Goal: Transaction & Acquisition: Purchase product/service

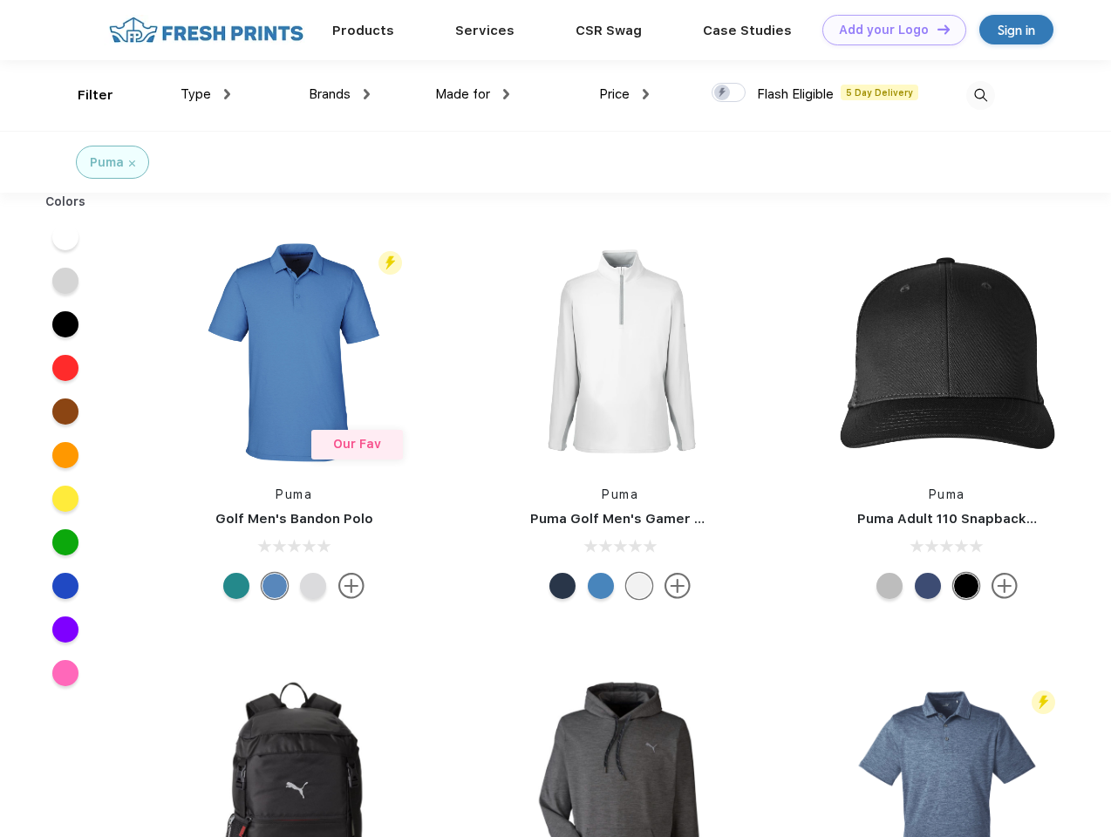
scroll to position [1, 0]
click at [888, 30] on link "Add your Logo Design Tool" at bounding box center [895, 30] width 144 height 31
click at [0, 0] on div "Design Tool" at bounding box center [0, 0] width 0 height 0
click at [936, 29] on link "Add your Logo Design Tool" at bounding box center [895, 30] width 144 height 31
click at [84, 95] on div "Filter" at bounding box center [96, 95] width 36 height 20
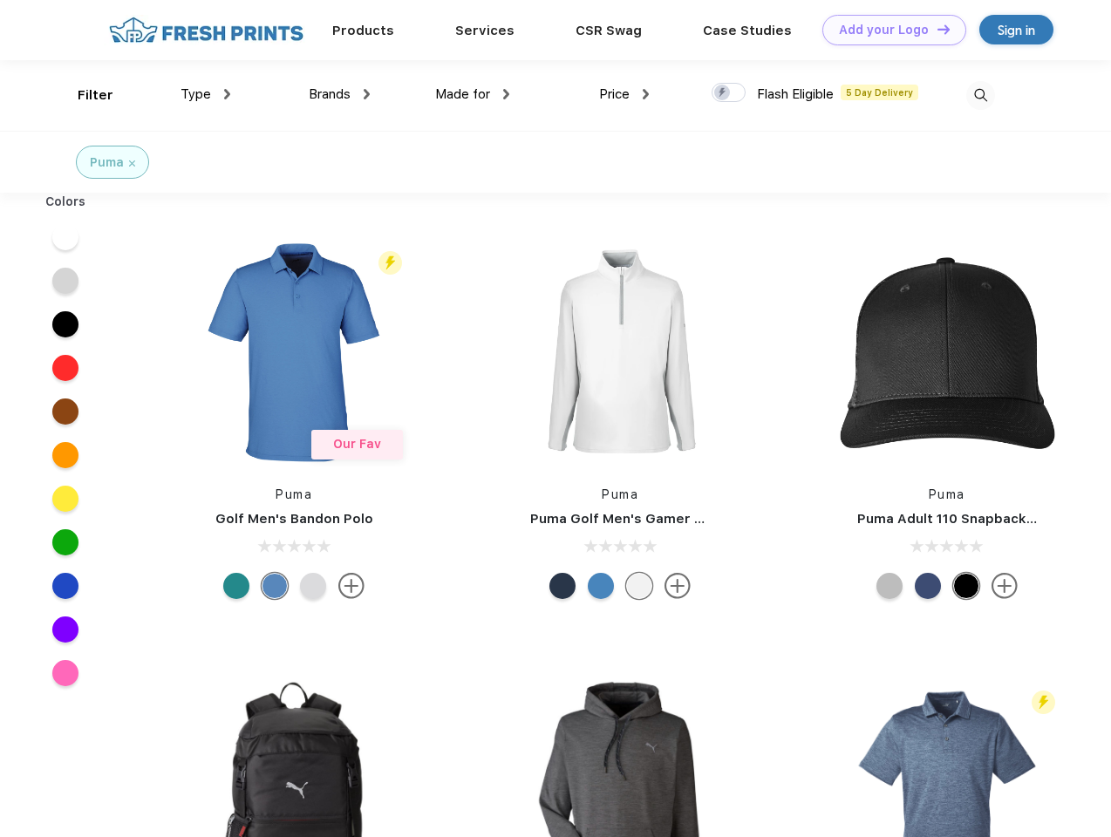
click at [206, 94] on span "Type" at bounding box center [196, 94] width 31 height 16
click at [339, 94] on span "Brands" at bounding box center [330, 94] width 42 height 16
click at [473, 94] on span "Made for" at bounding box center [462, 94] width 55 height 16
click at [625, 94] on span "Price" at bounding box center [614, 94] width 31 height 16
click at [729, 93] on div at bounding box center [729, 92] width 34 height 19
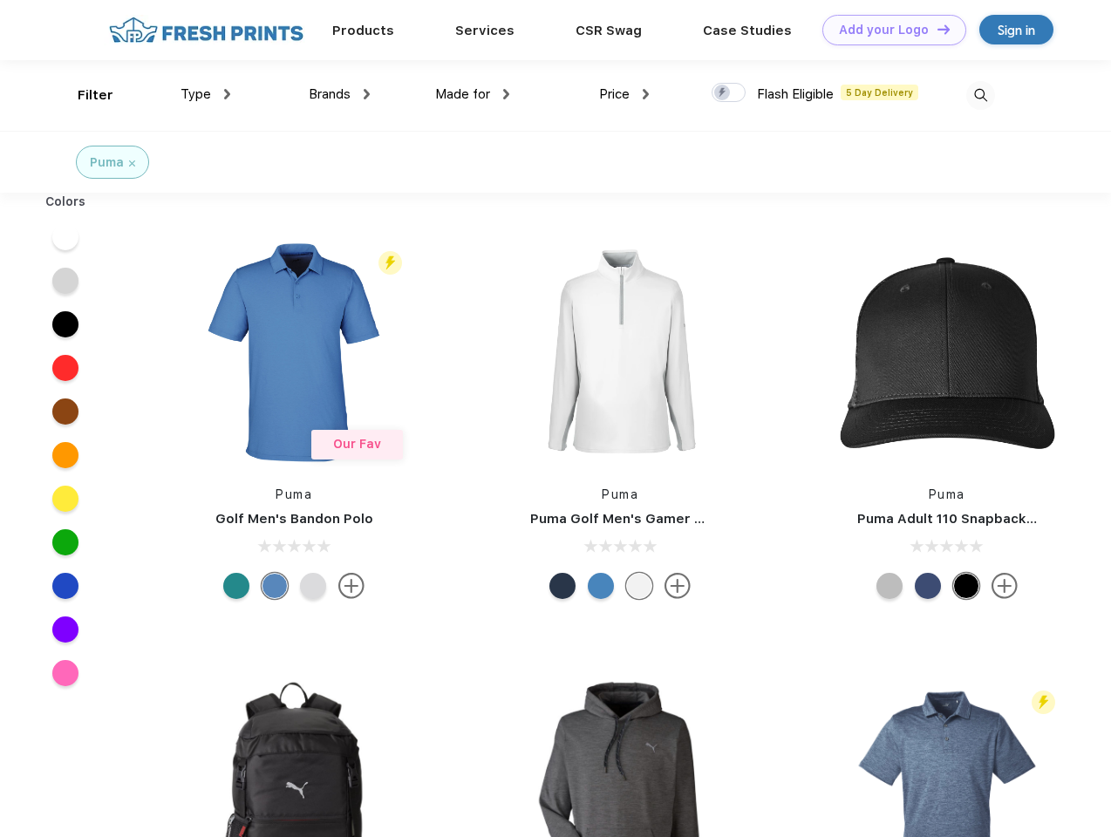
click at [723, 93] on input "checkbox" at bounding box center [717, 87] width 11 height 11
click at [980, 95] on img at bounding box center [981, 95] width 29 height 29
